Goal: Navigation & Orientation: Find specific page/section

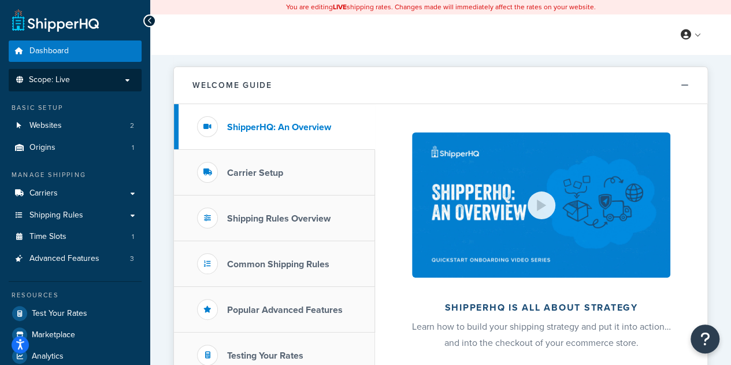
click at [126, 77] on p "Scope: Live" at bounding box center [75, 80] width 122 height 10
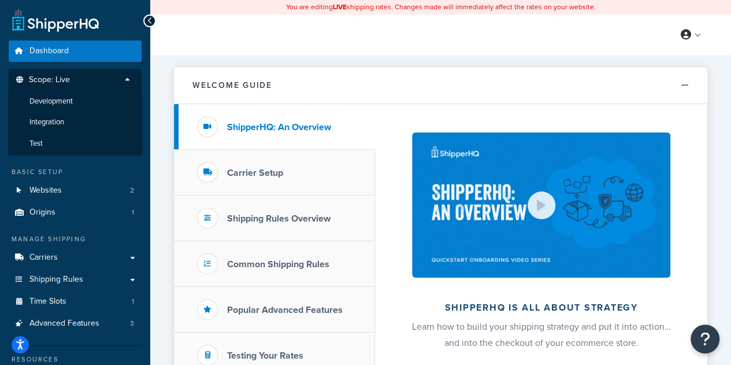
click at [134, 81] on p "Scope: Live" at bounding box center [75, 83] width 122 height 16
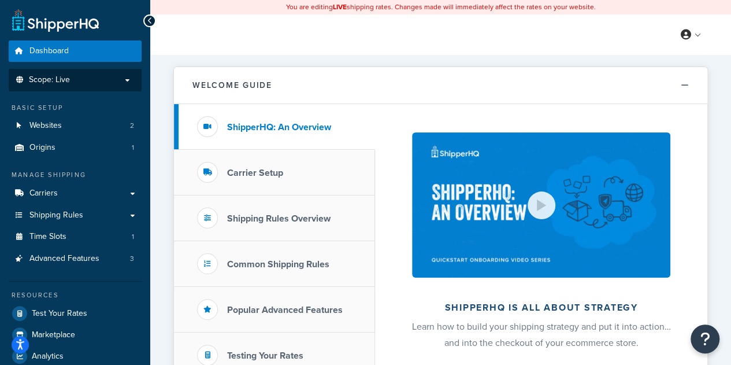
click at [101, 77] on p "Scope: Live" at bounding box center [75, 80] width 122 height 10
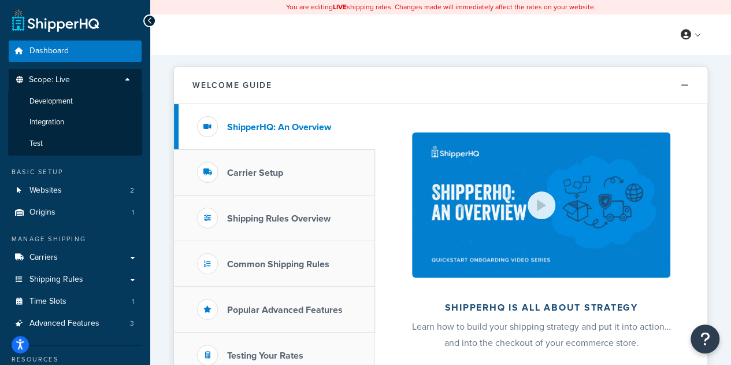
click at [100, 79] on p "Scope: Live" at bounding box center [75, 83] width 122 height 16
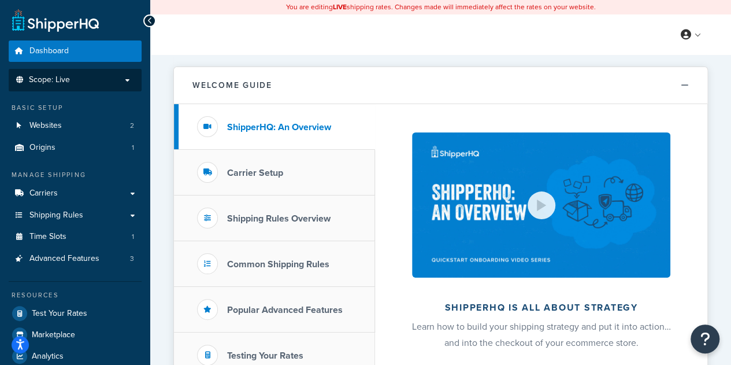
click at [100, 79] on p "Scope: Live" at bounding box center [75, 80] width 122 height 10
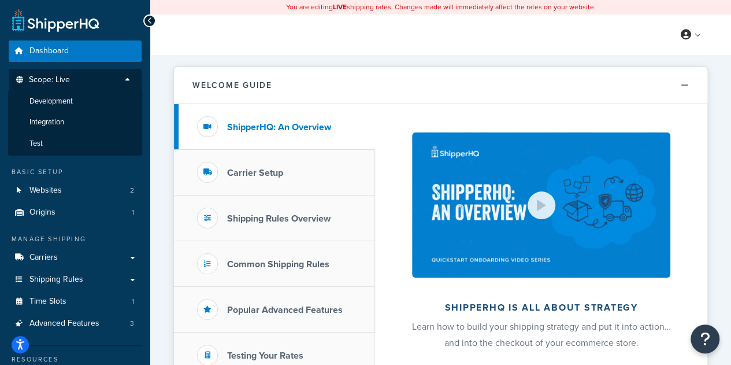
click at [100, 79] on p "Scope: Live" at bounding box center [75, 83] width 122 height 16
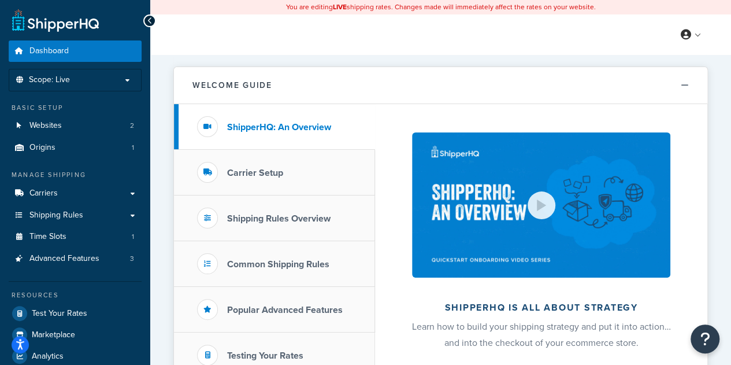
drag, startPoint x: 410, startPoint y: 185, endPoint x: 558, endPoint y: 43, distance: 204.3
click at [558, 43] on div "My Profile Billing Global Settings Contact Us Logout" at bounding box center [440, 34] width 581 height 40
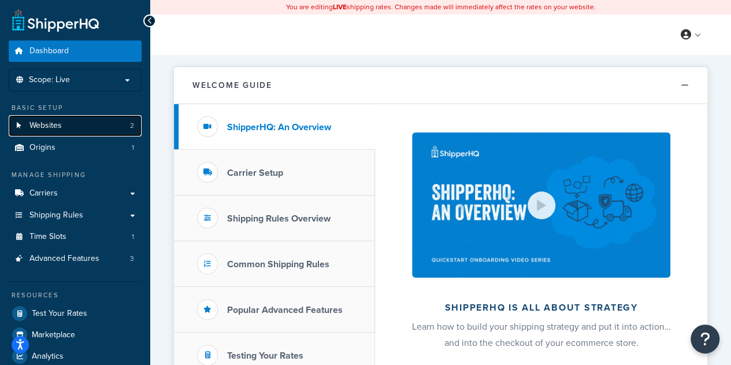
click at [36, 118] on link "Websites 2" at bounding box center [75, 125] width 133 height 21
